Goal: Communication & Community: Participate in discussion

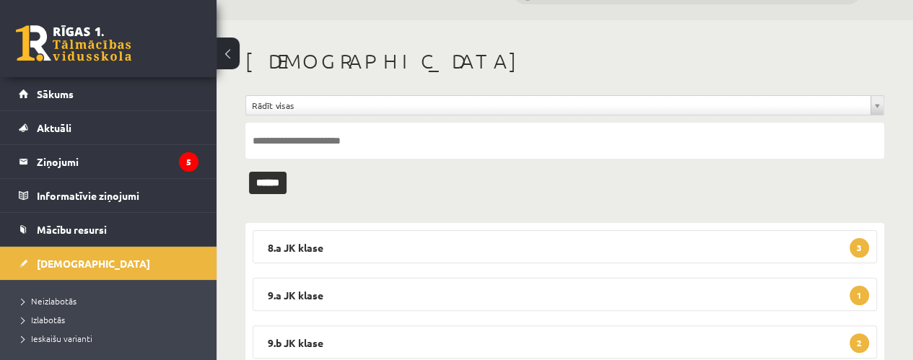
scroll to position [25, 0]
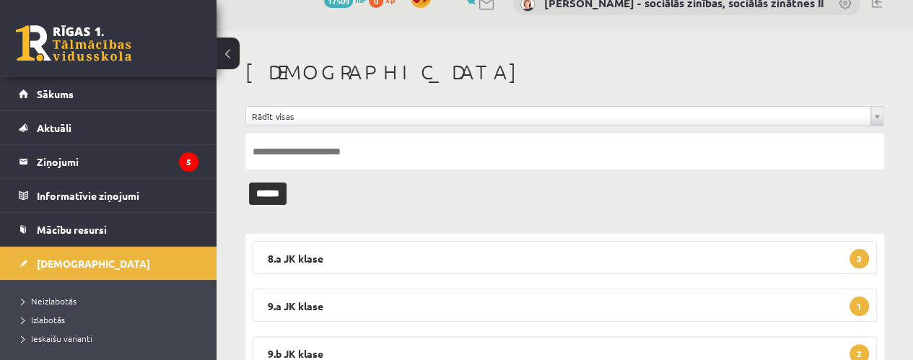
click at [904, 118] on div "**********" at bounding box center [564, 344] width 696 height 627
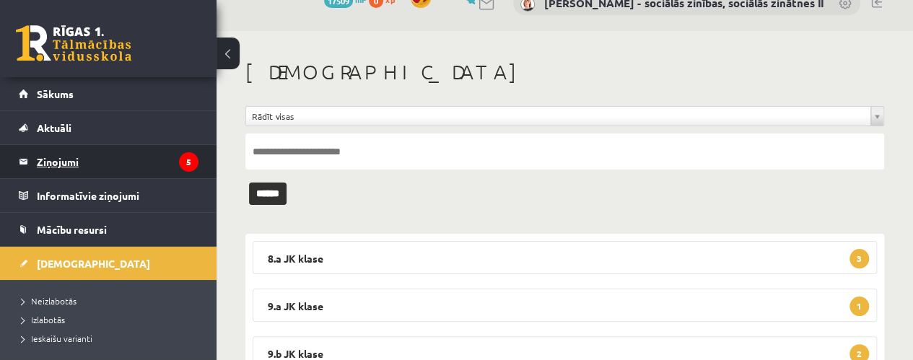
click at [66, 164] on legend "Ziņojumi 5" at bounding box center [118, 161] width 162 height 33
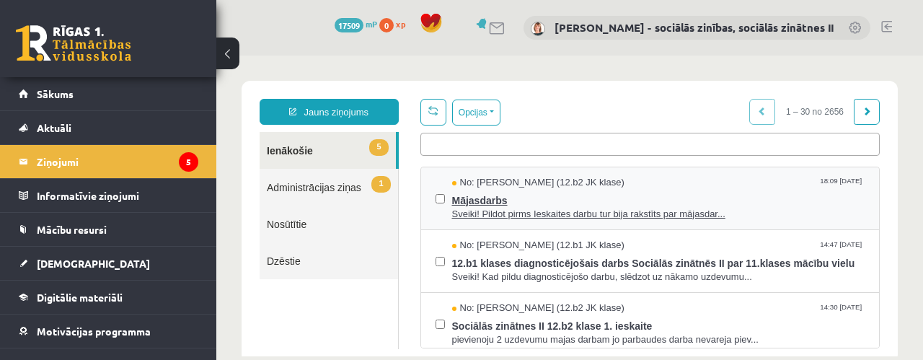
click at [602, 208] on span "Sveiki! Pildot pirms Ieskaites darbu tur bija rakstīts par mājasdar..." at bounding box center [658, 215] width 413 height 14
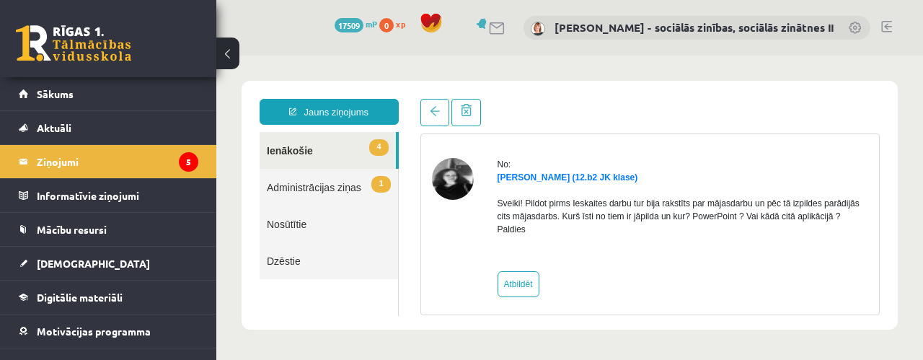
scroll to position [33, 0]
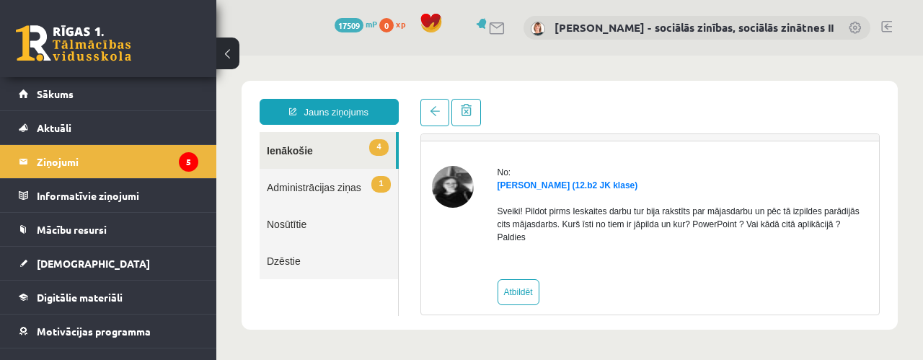
click at [289, 154] on link "4 Ienākošie" at bounding box center [328, 150] width 136 height 37
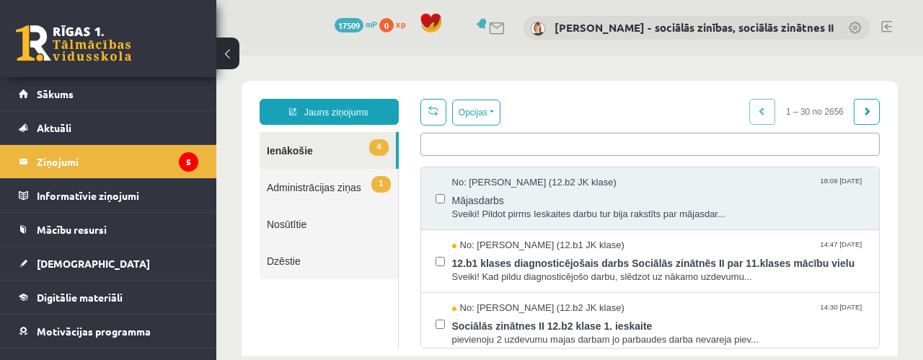
scroll to position [0, 0]
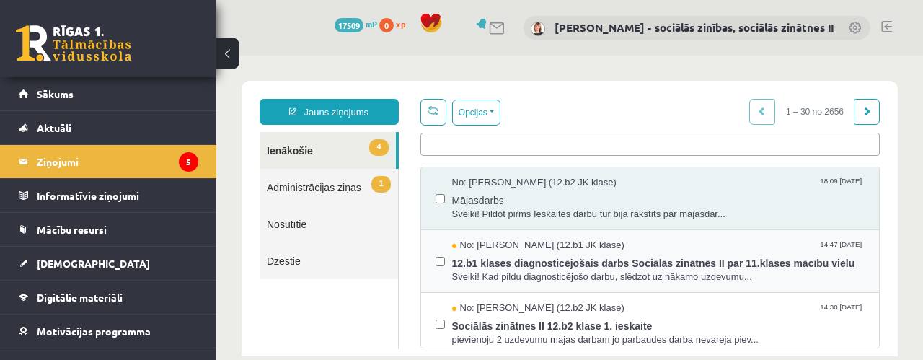
click at [574, 262] on span "12.b1 klases diagnosticējošais darbs Sociālās zinātnēs II par 11.klases mācību …" at bounding box center [658, 261] width 413 height 18
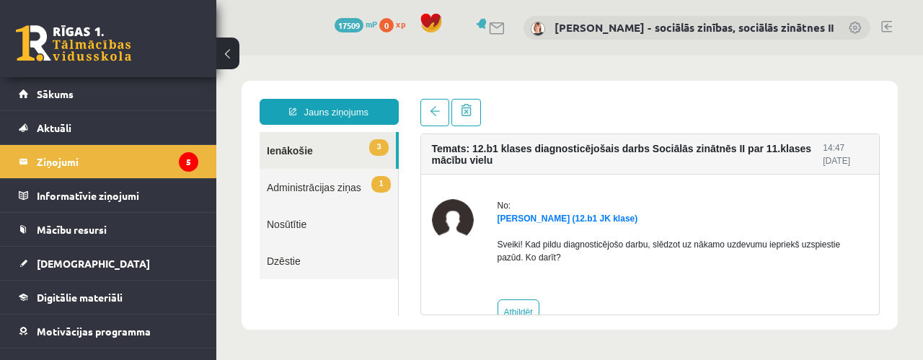
click at [294, 146] on link "3 Ienākošie" at bounding box center [328, 150] width 136 height 37
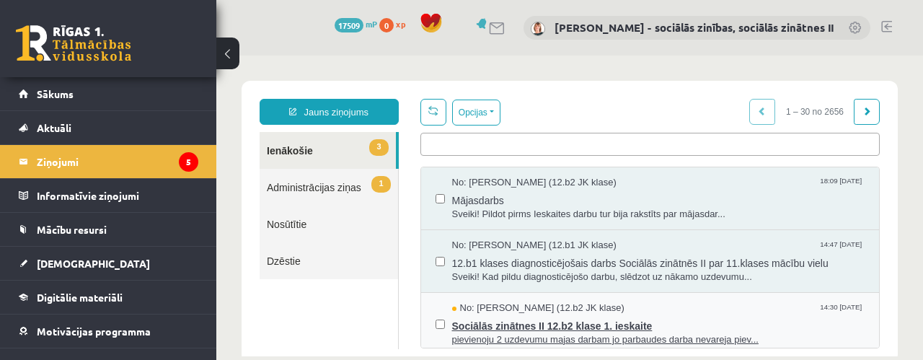
click at [574, 327] on span "Sociālās zinātnes II 12.b2 klase 1. ieskaite" at bounding box center [658, 324] width 413 height 18
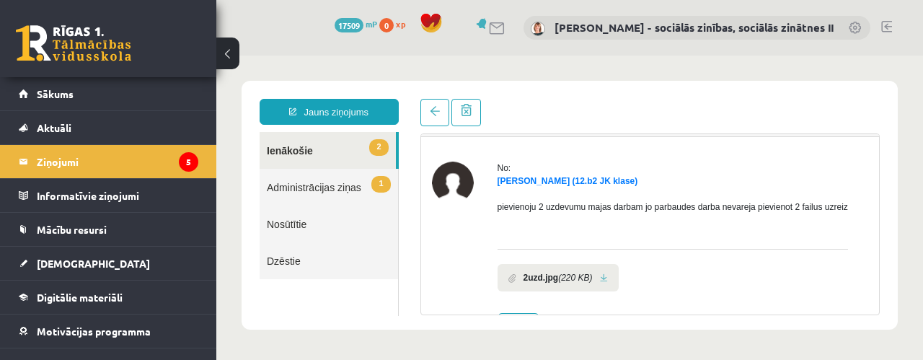
scroll to position [38, 0]
click at [304, 145] on link "2 Ienākošie" at bounding box center [328, 150] width 136 height 37
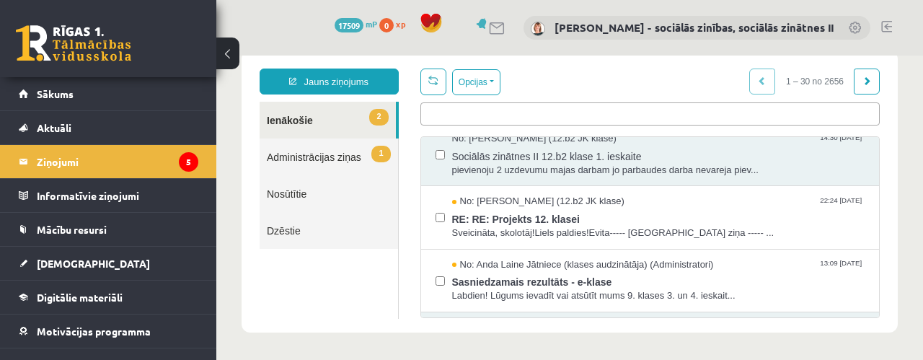
scroll to position [146, 0]
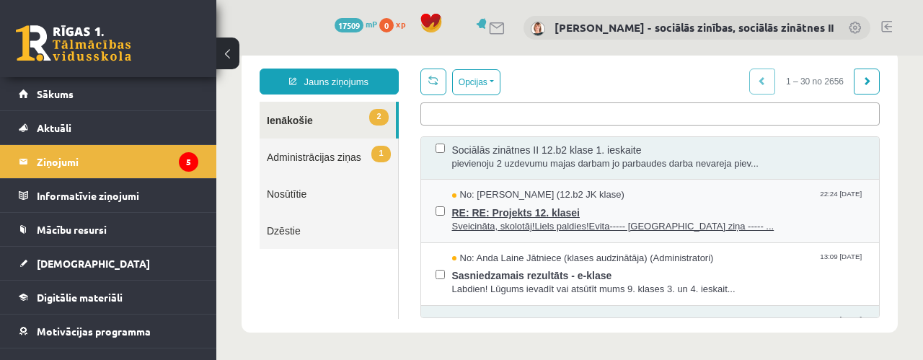
click at [521, 204] on span "RE: RE: Projekts 12. klasei" at bounding box center [658, 211] width 413 height 18
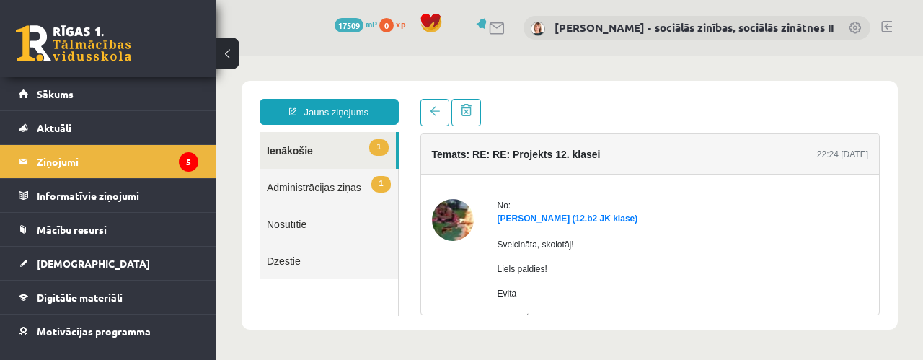
scroll to position [0, 0]
click at [304, 148] on link "1 Ienākošie" at bounding box center [328, 150] width 136 height 37
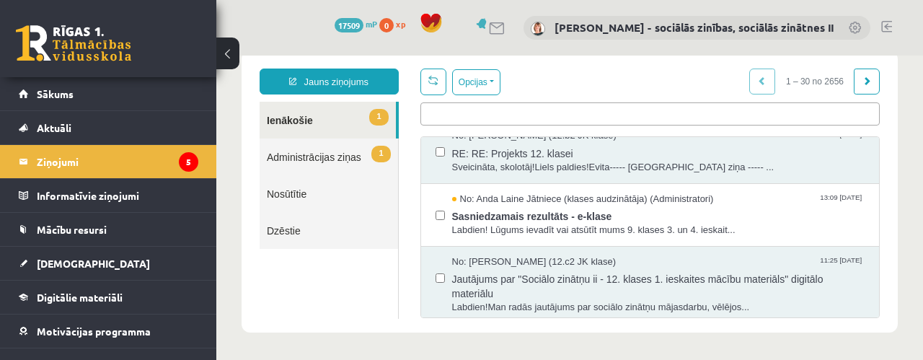
scroll to position [211, 0]
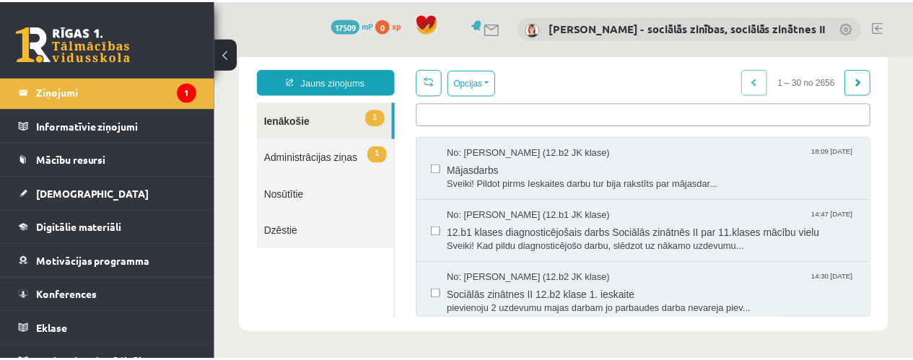
scroll to position [87, 0]
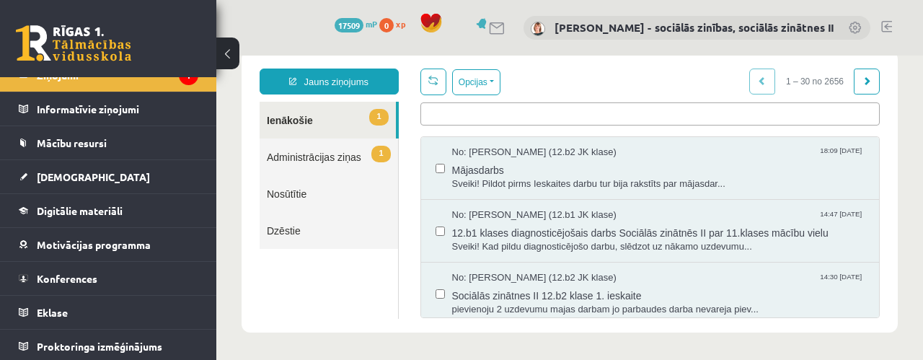
drag, startPoint x: 217, startPoint y: 289, endPoint x: 218, endPoint y: 318, distance: 28.9
click at [218, 318] on body "**********" at bounding box center [569, 191] width 707 height 333
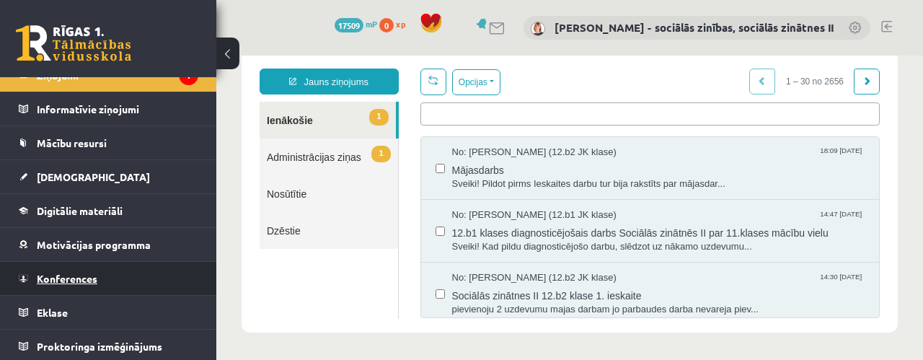
click at [94, 272] on span "Konferences" at bounding box center [67, 278] width 61 height 13
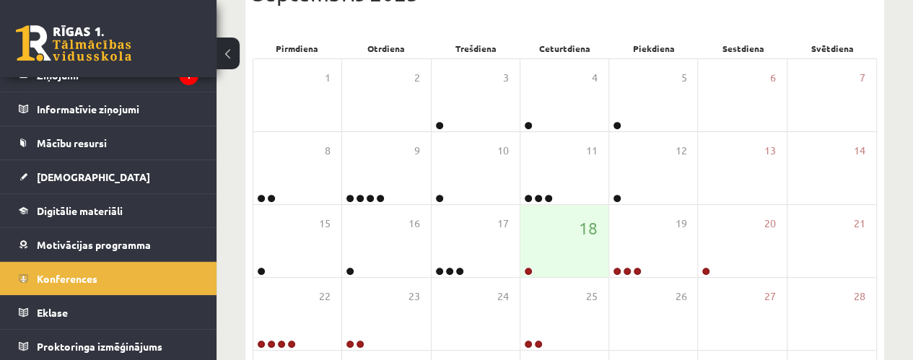
scroll to position [243, 0]
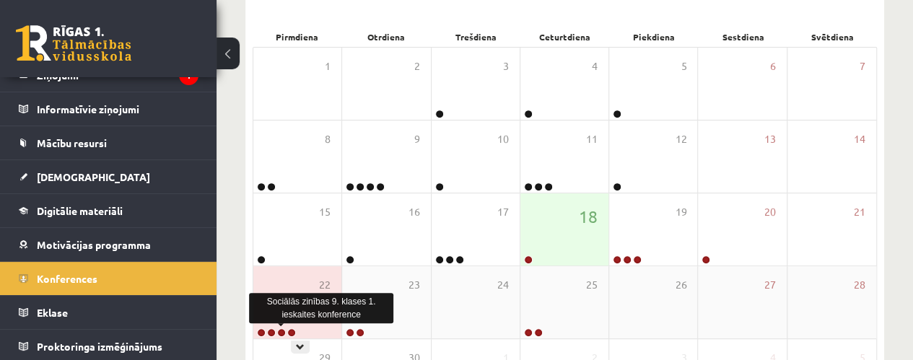
click at [284, 328] on link at bounding box center [281, 332] width 9 height 9
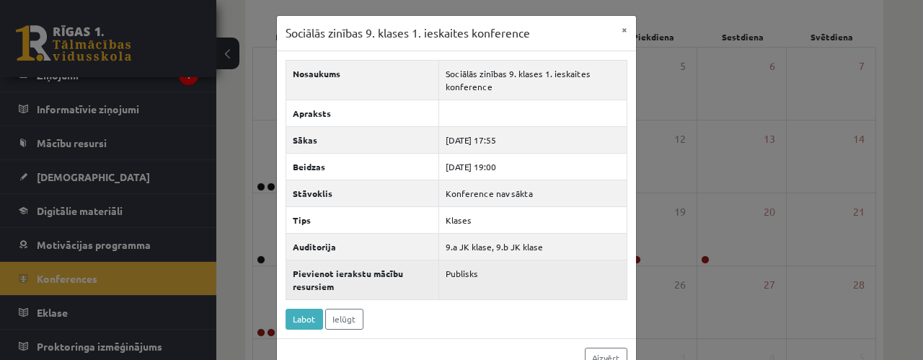
click at [607, 279] on td "Publisks" at bounding box center [533, 280] width 188 height 40
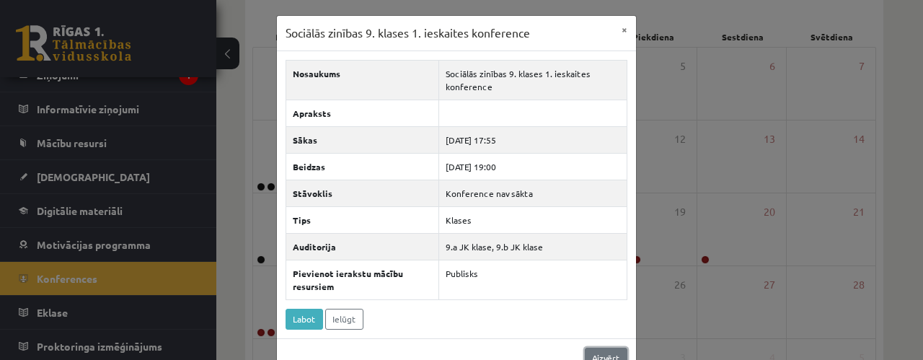
click at [602, 348] on link "Aizvērt" at bounding box center [606, 358] width 43 height 21
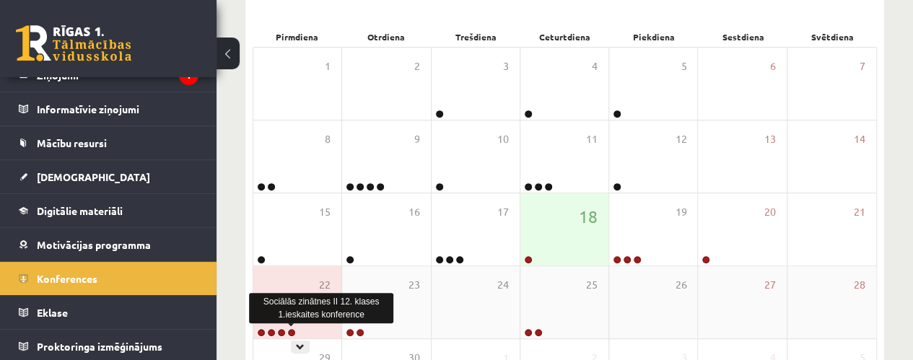
click at [295, 330] on link at bounding box center [291, 332] width 9 height 9
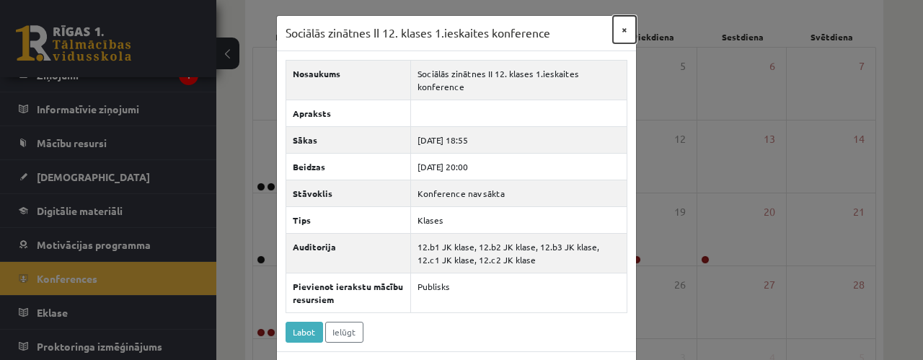
click at [619, 30] on button "×" at bounding box center [624, 29] width 23 height 27
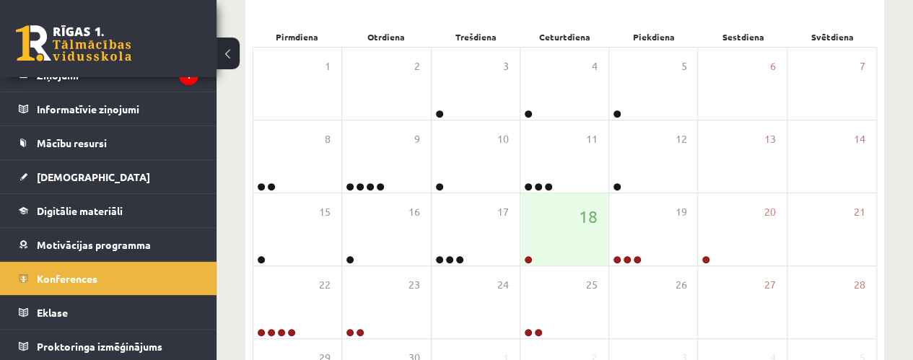
click at [619, 30] on div "Piekdiena" at bounding box center [653, 37] width 89 height 20
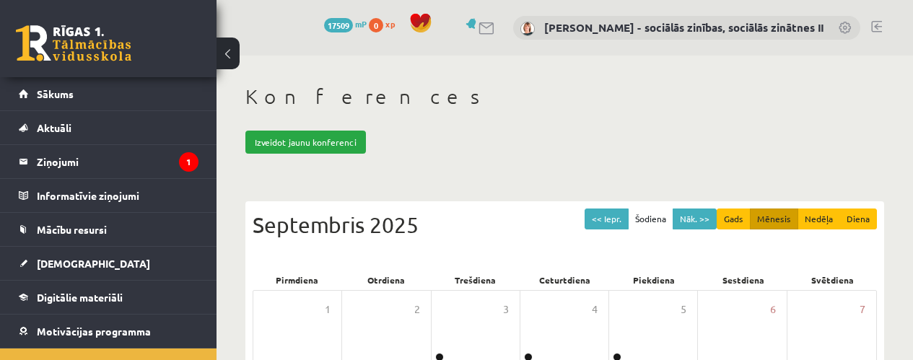
scroll to position [243, 0]
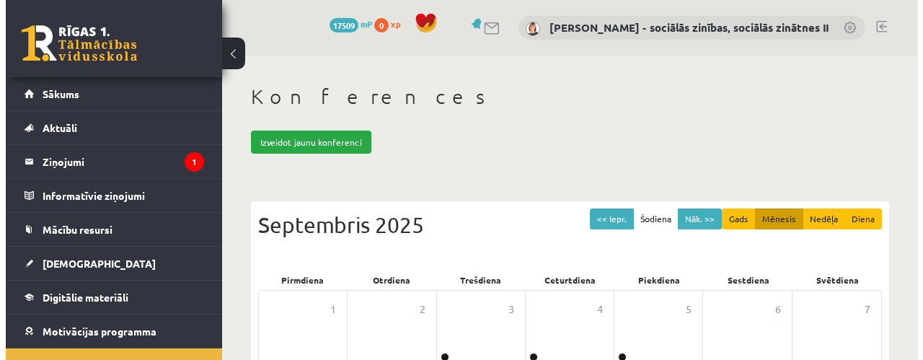
scroll to position [243, 0]
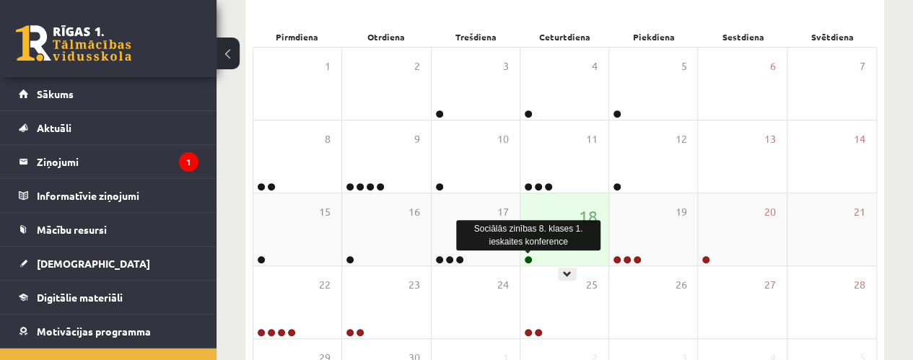
click at [527, 258] on link at bounding box center [528, 259] width 9 height 9
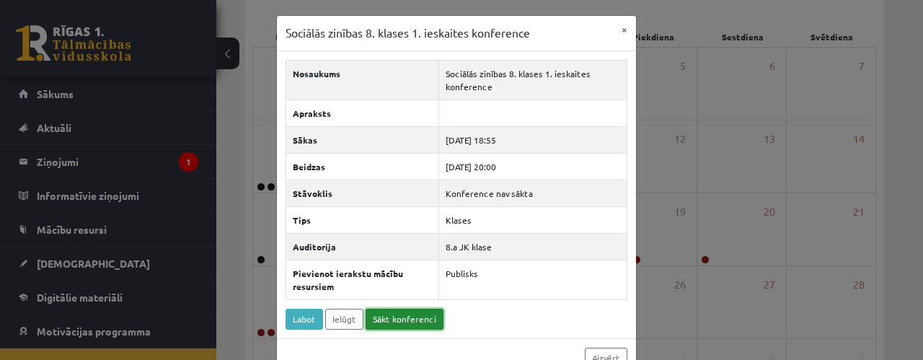
click at [408, 314] on link "Sākt konferenci" at bounding box center [405, 319] width 78 height 21
